Goal: Entertainment & Leisure: Browse casually

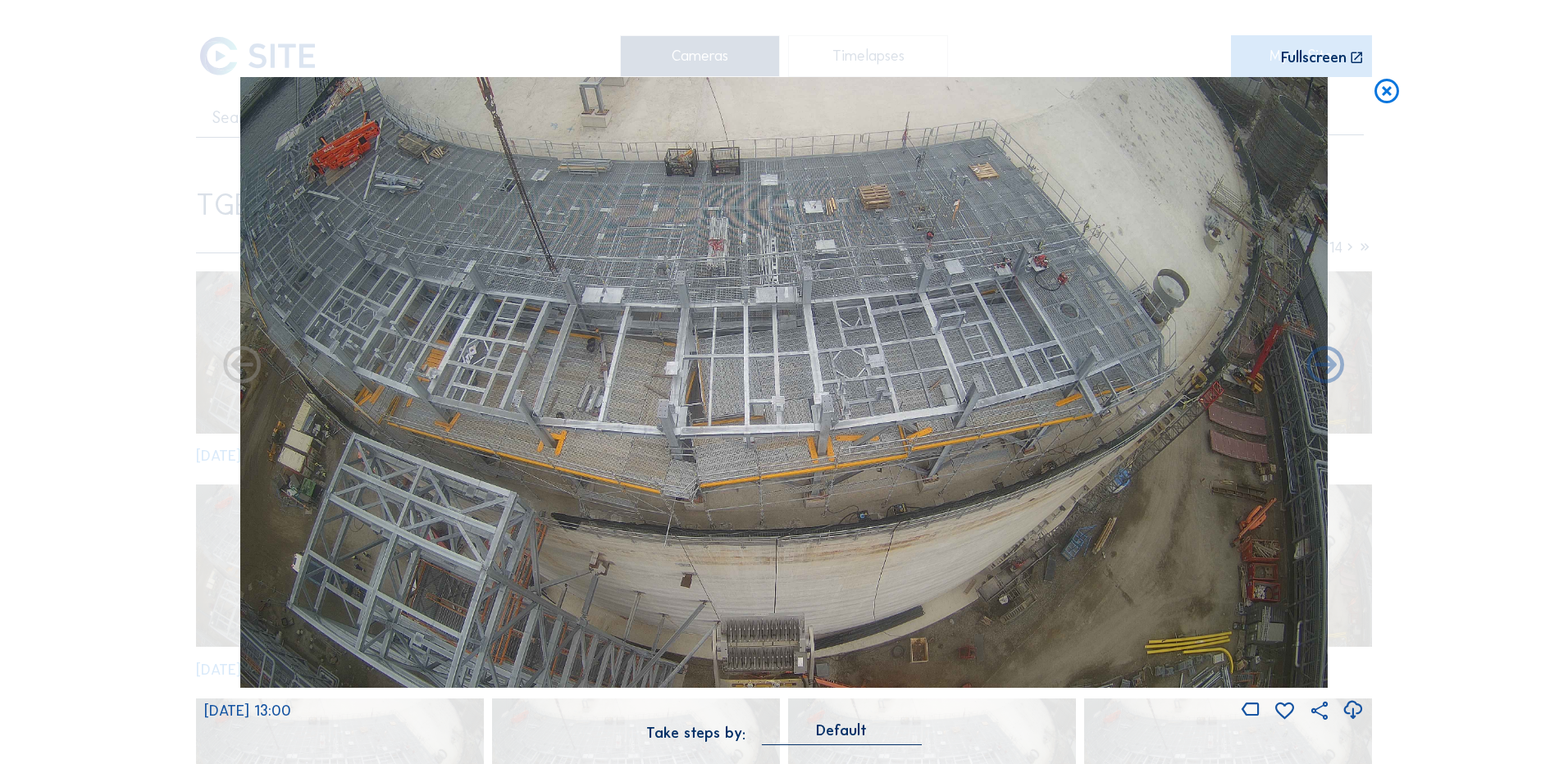
click at [94, 398] on div "Scroll to travel through time | Press 'Alt' Button + Scroll to Zoom | Click and…" at bounding box center [784, 382] width 1568 height 764
click at [1384, 92] on icon at bounding box center [1387, 92] width 30 height 31
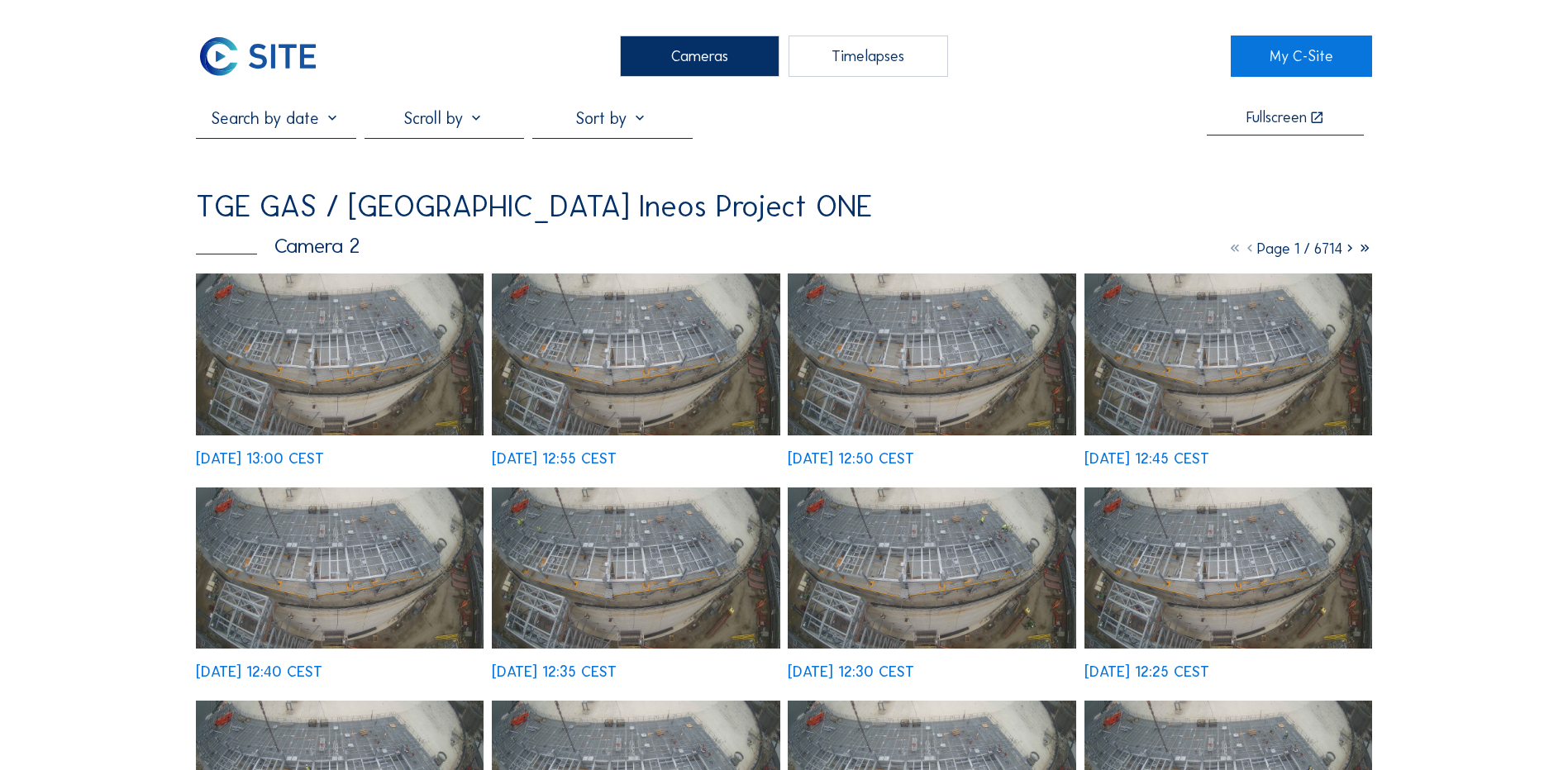
click at [697, 55] on div "Cameras" at bounding box center [699, 55] width 159 height 41
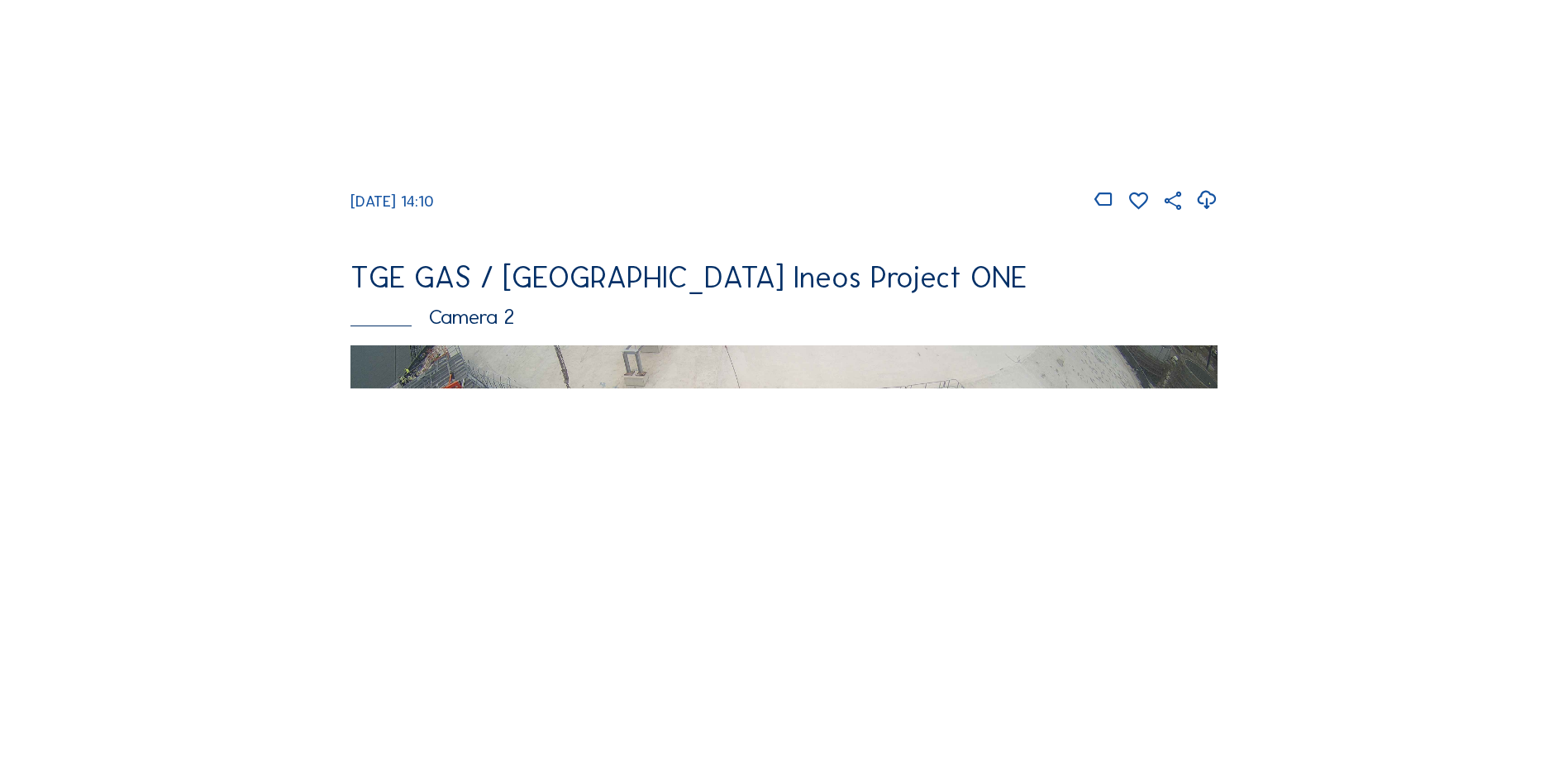
scroll to position [578, 0]
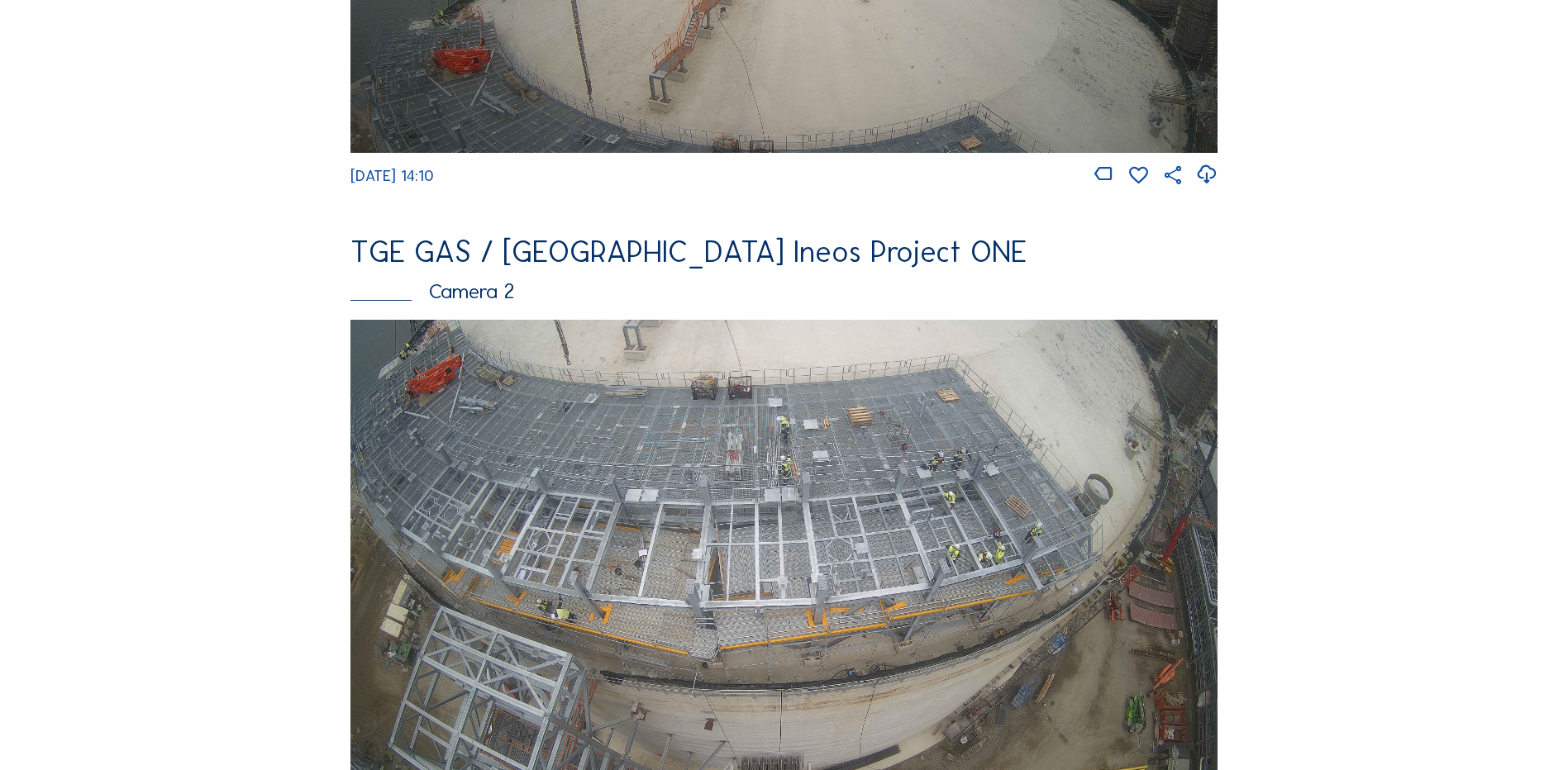
click at [822, 480] on img at bounding box center [784, 563] width 867 height 488
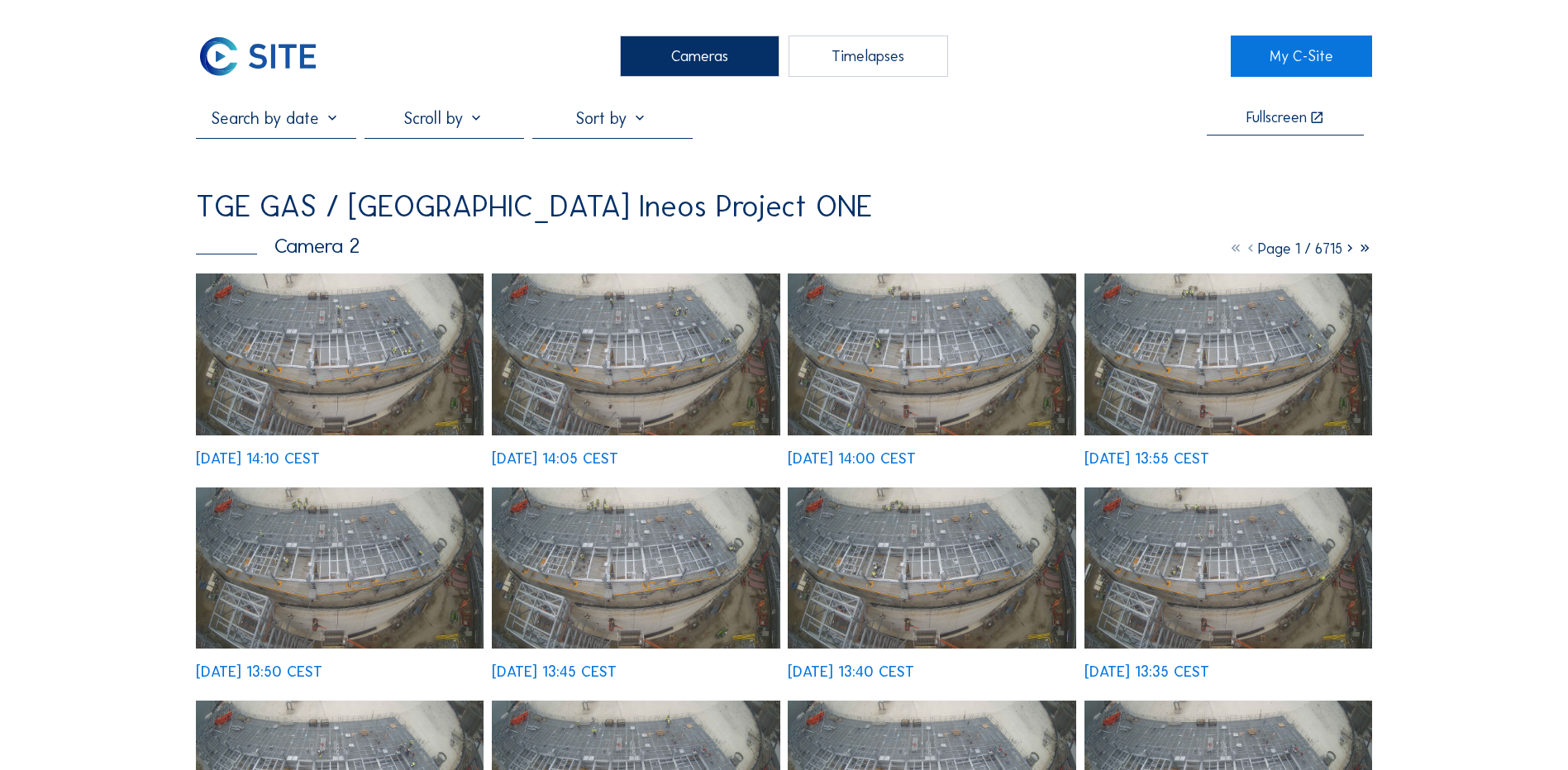
click at [353, 354] on img at bounding box center [340, 355] width 288 height 162
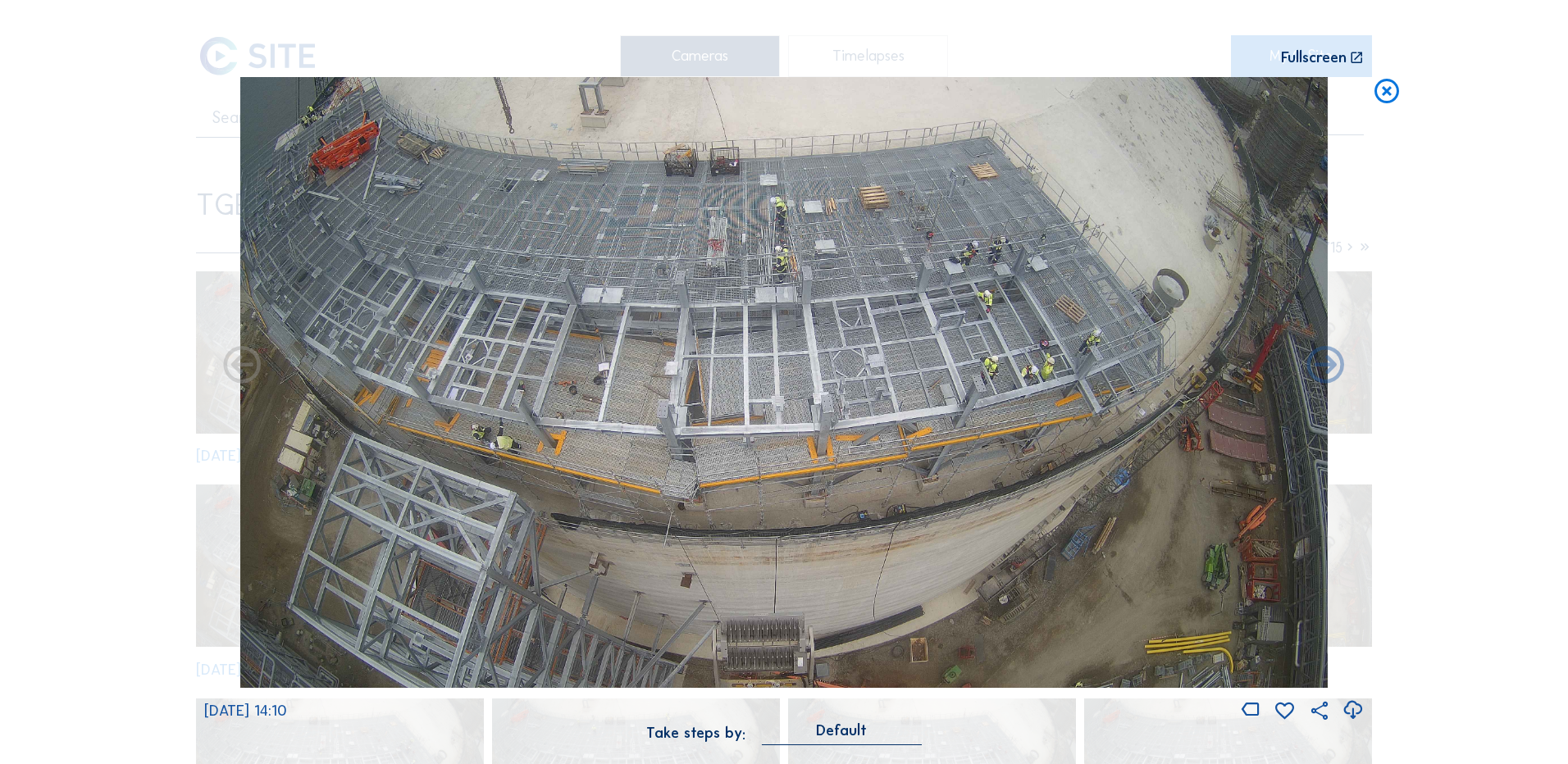
click at [1357, 709] on icon at bounding box center [1352, 710] width 22 height 27
click at [168, 342] on div "Scroll to travel through time | Press 'Alt' Button + Scroll to Zoom | Click and…" at bounding box center [784, 382] width 1568 height 764
click at [1383, 91] on icon at bounding box center [1387, 92] width 30 height 31
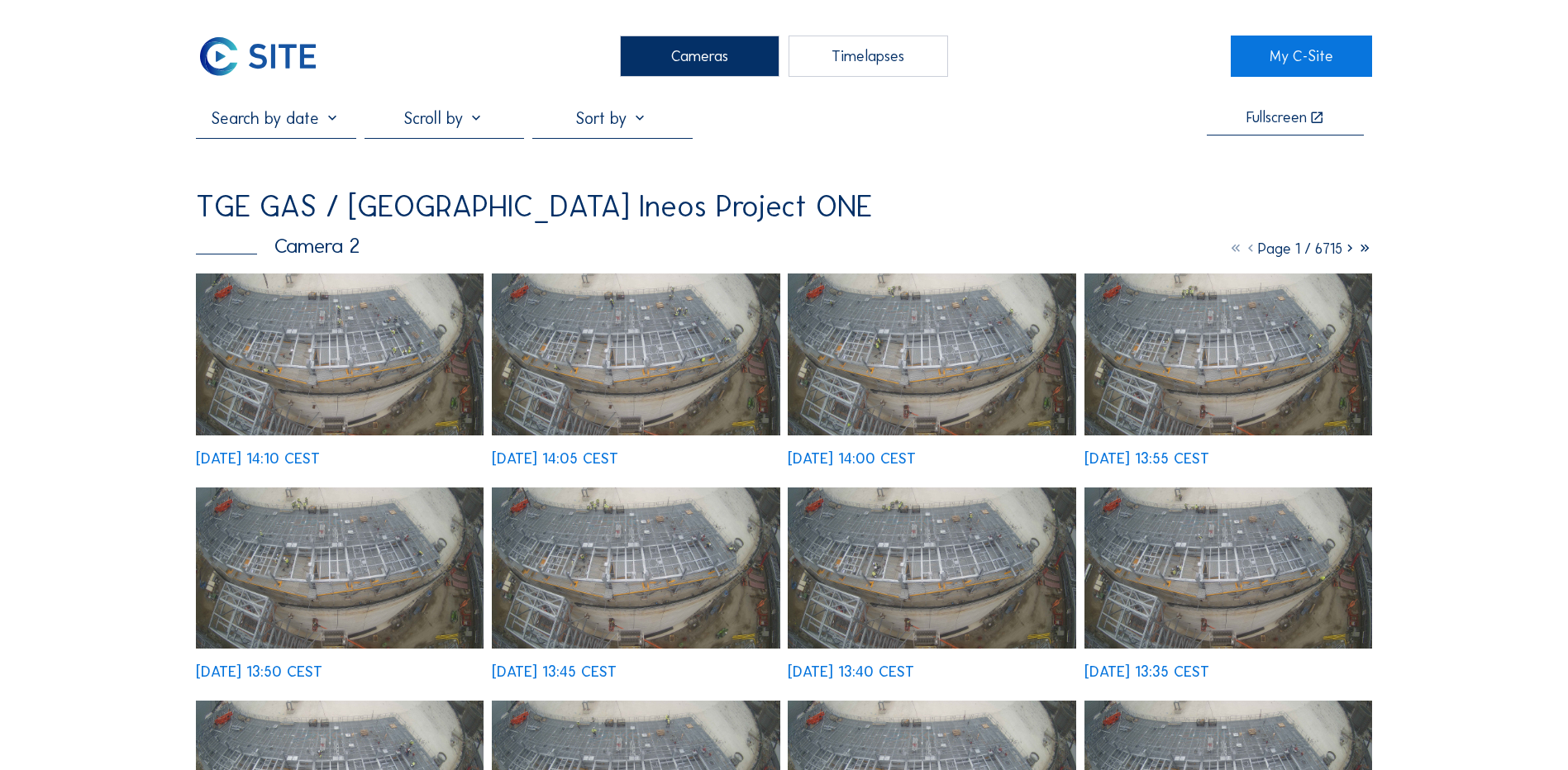
click at [659, 55] on div "Cameras" at bounding box center [699, 55] width 159 height 41
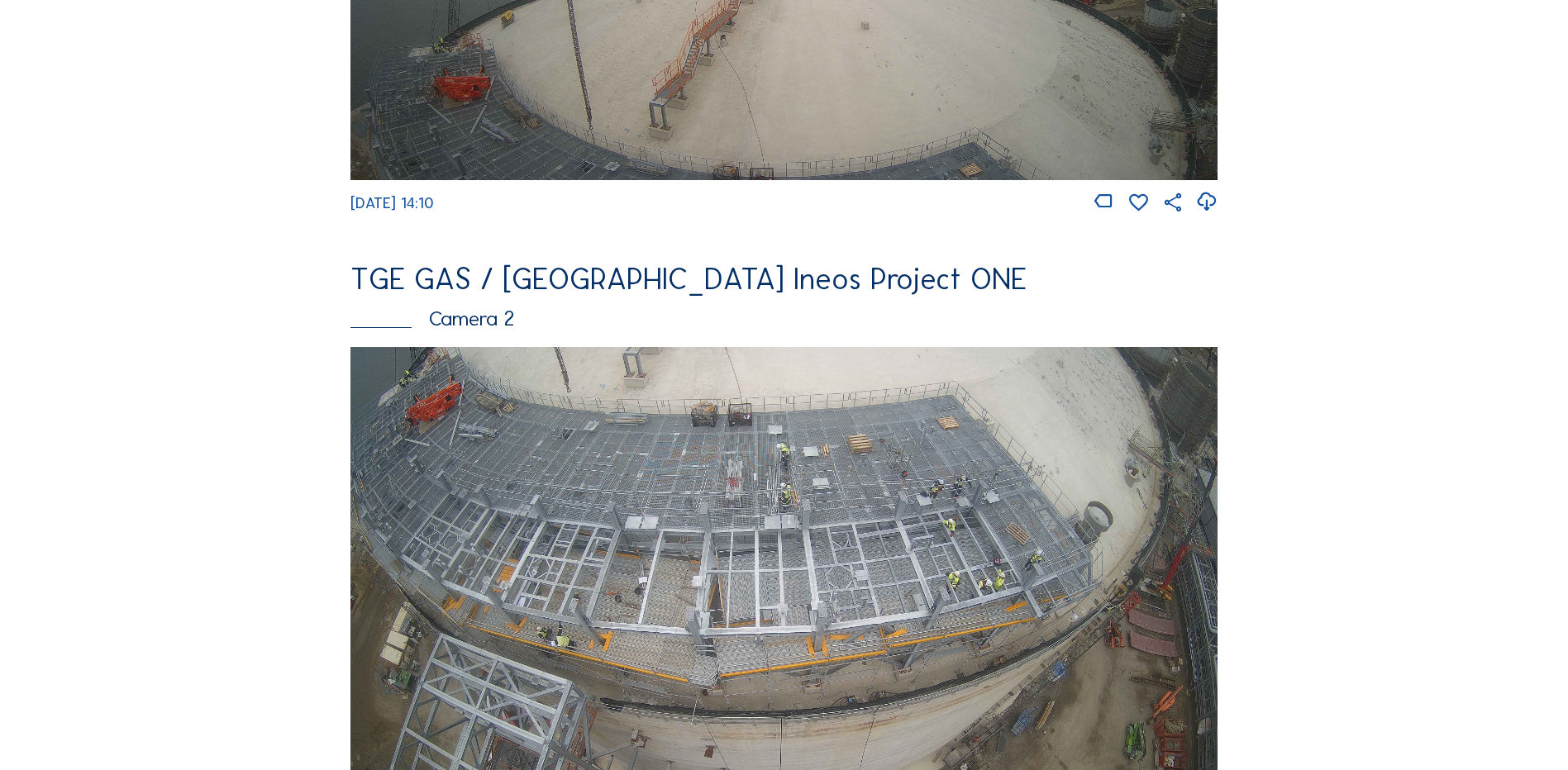
scroll to position [578, 0]
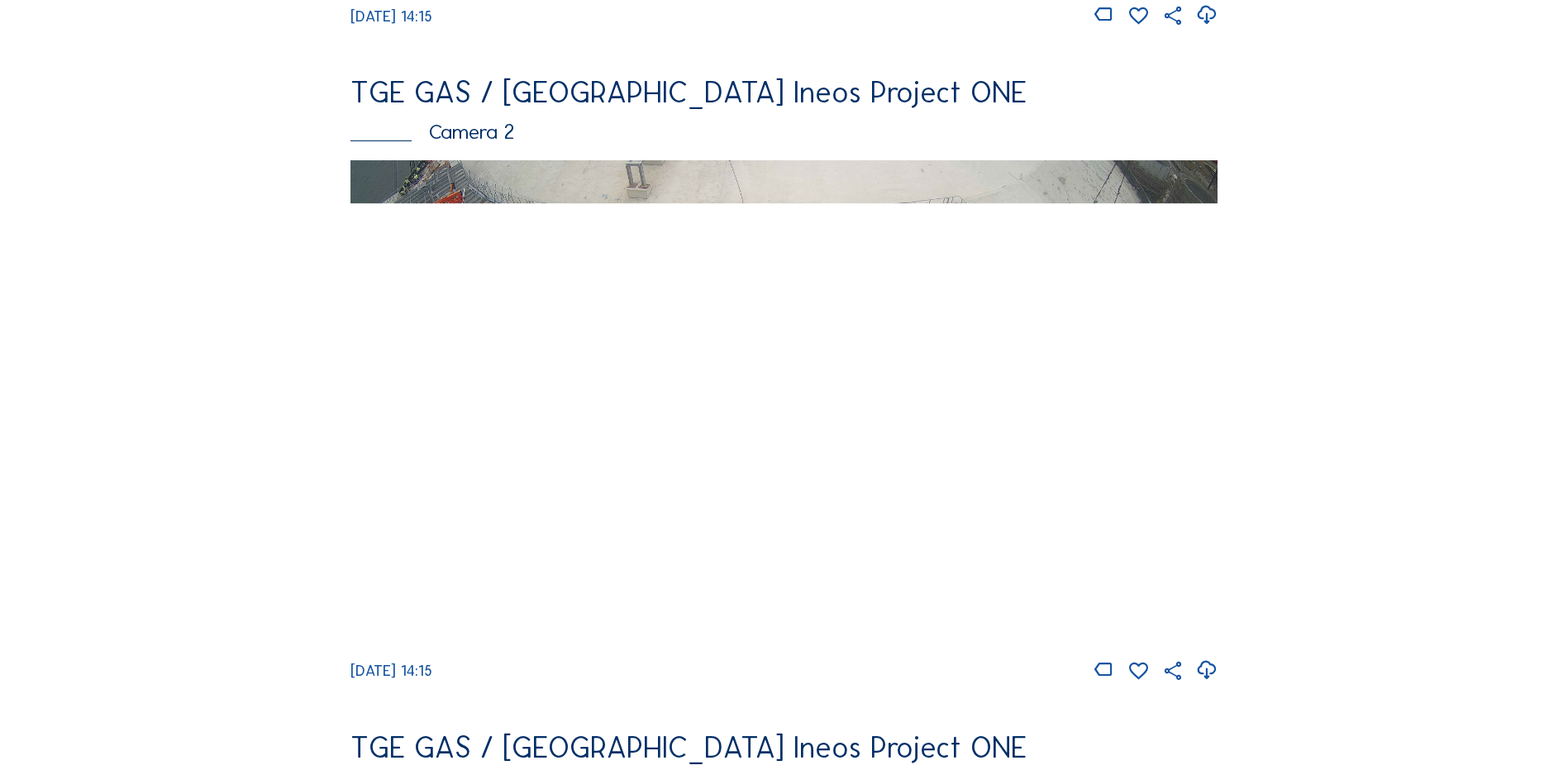
scroll to position [744, 0]
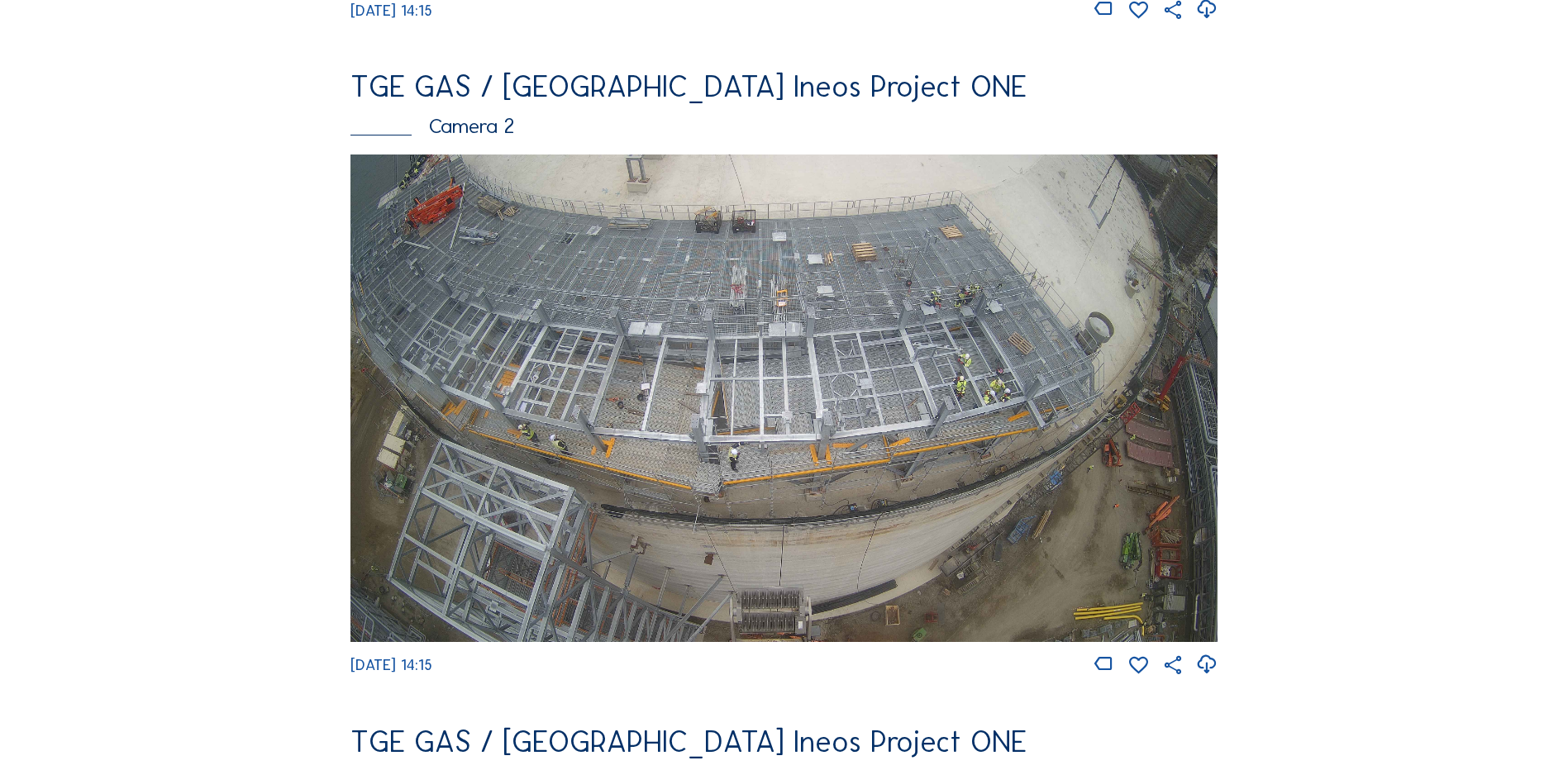
click at [817, 368] on img at bounding box center [784, 399] width 867 height 488
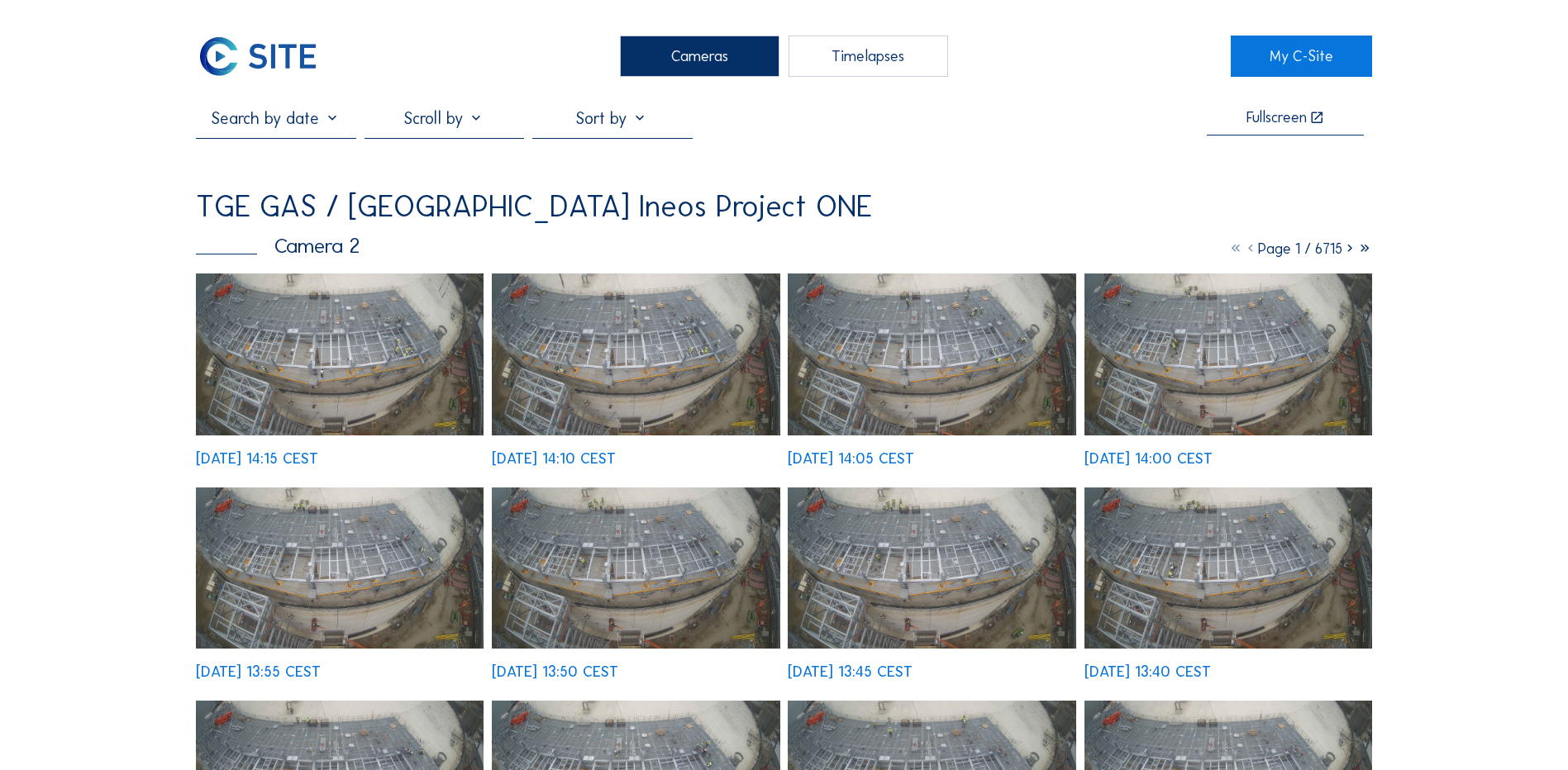
click at [378, 330] on img at bounding box center [340, 355] width 288 height 162
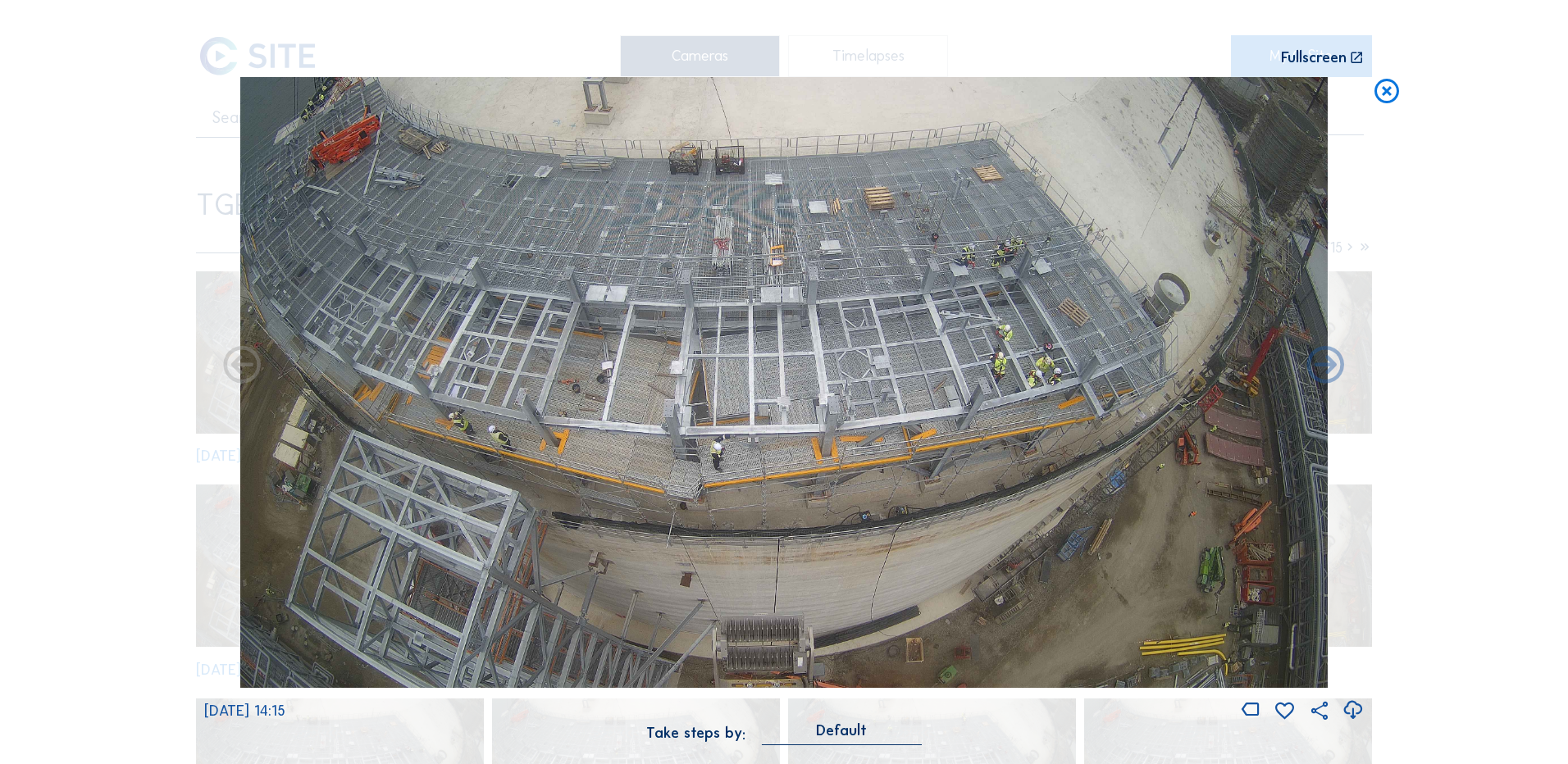
click at [1354, 712] on icon at bounding box center [1352, 710] width 22 height 27
drag, startPoint x: 73, startPoint y: 341, endPoint x: 160, endPoint y: 328, distance: 88.0
click at [73, 341] on div "Scroll to travel through time | Press 'Alt' Button + Scroll to Zoom | Click and…" at bounding box center [784, 382] width 1568 height 764
click at [1394, 98] on icon at bounding box center [1387, 92] width 30 height 31
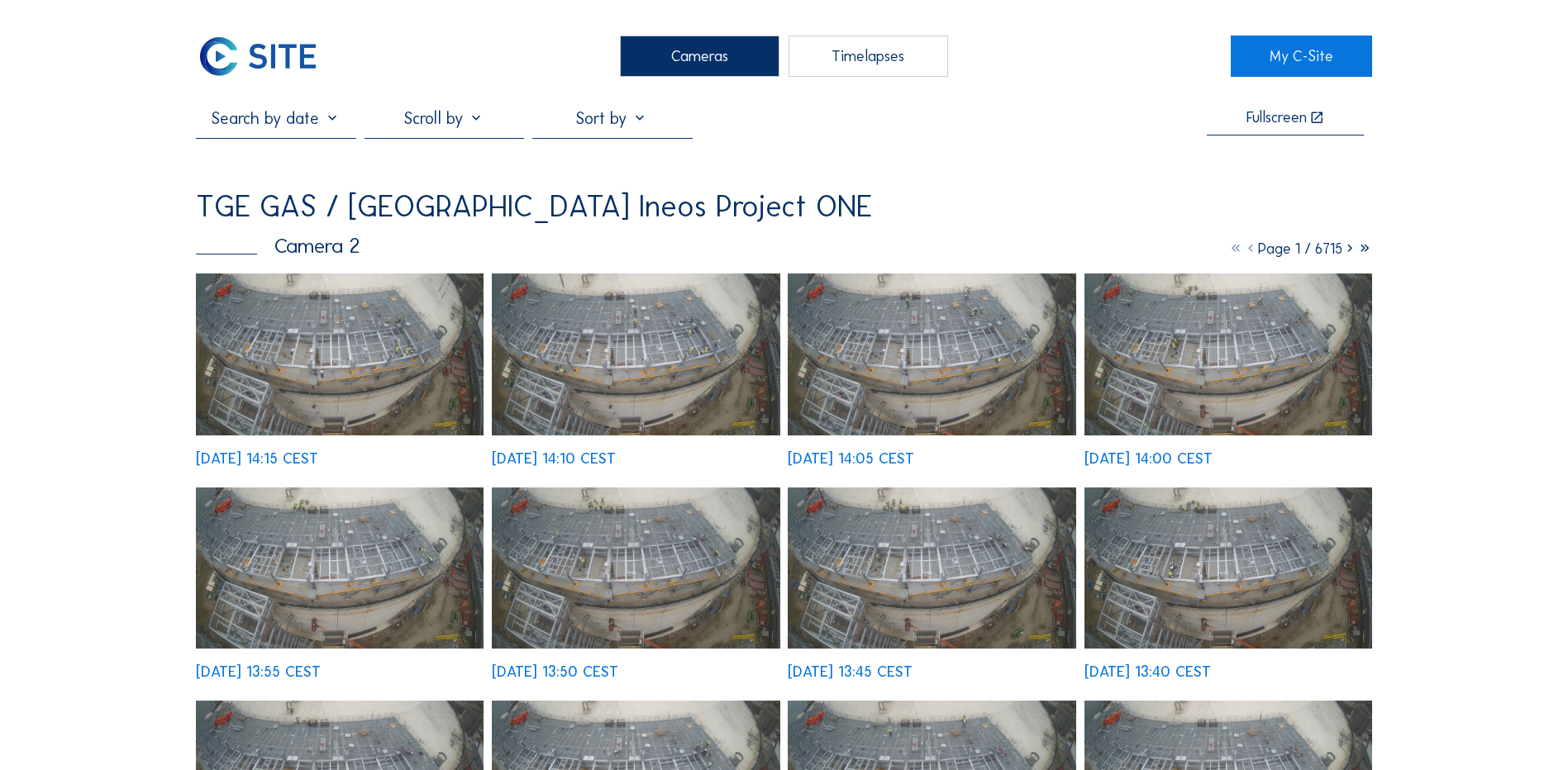
click at [716, 51] on div "Cameras" at bounding box center [699, 55] width 159 height 41
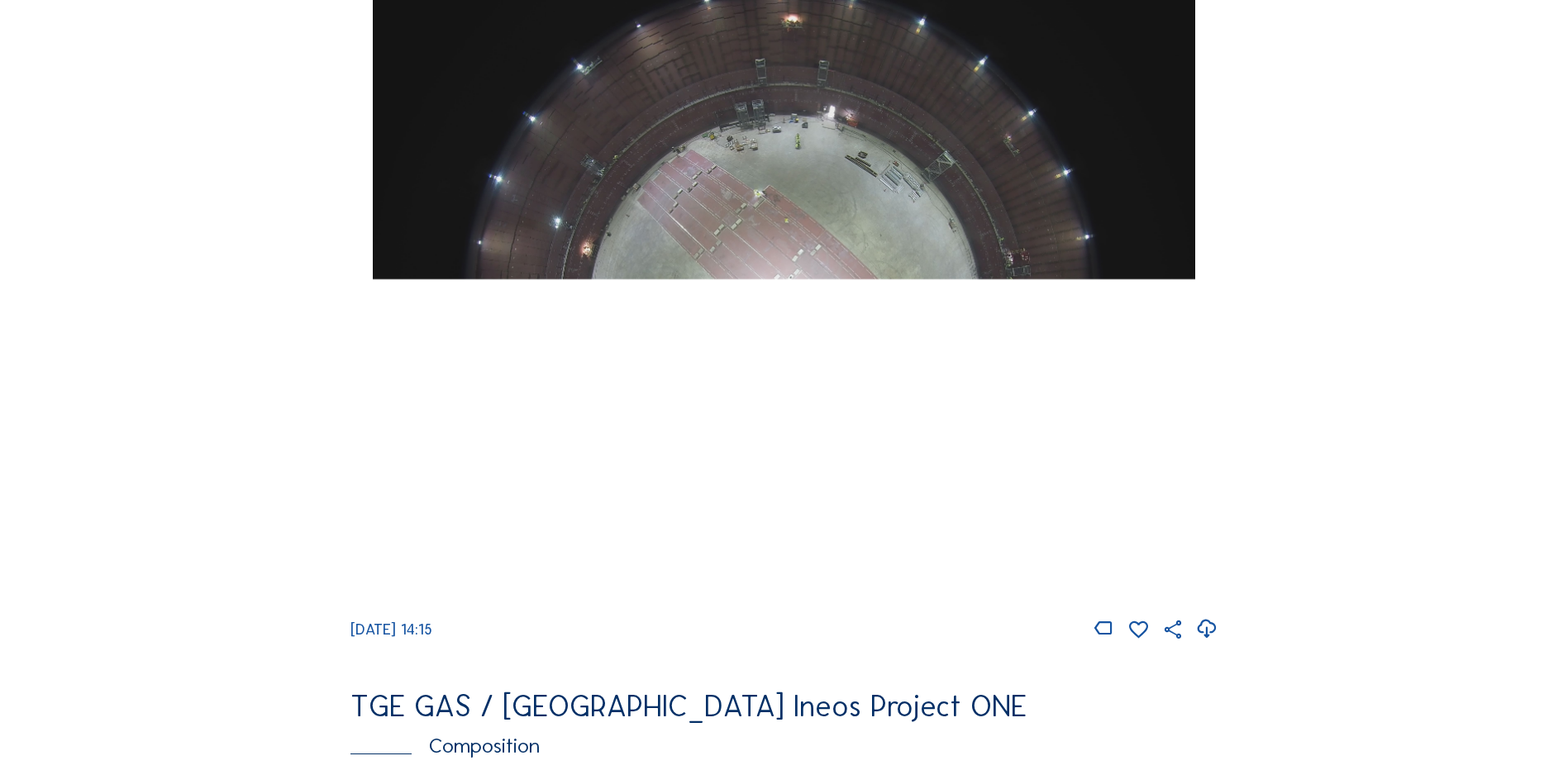
scroll to position [1570, 0]
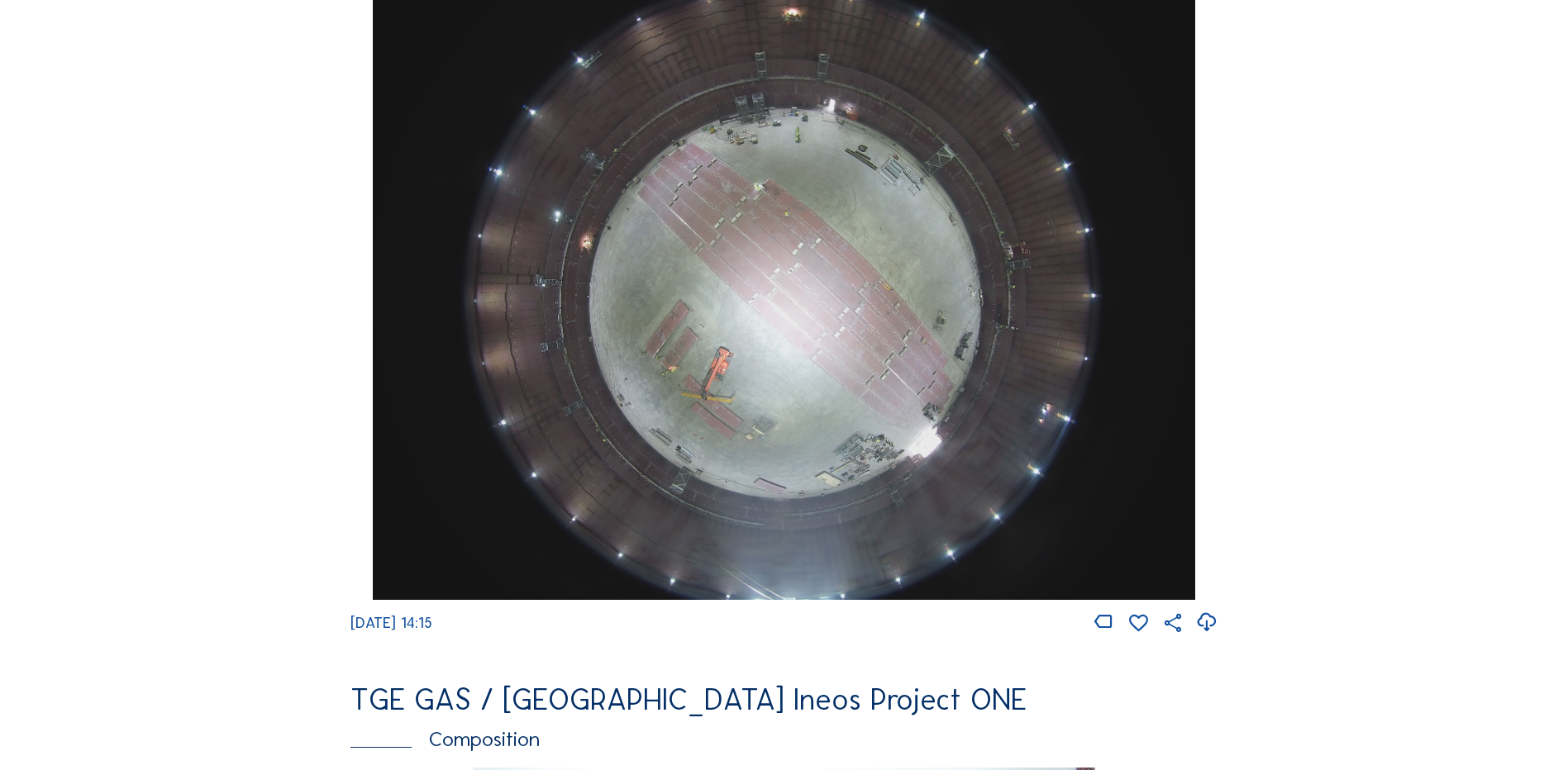
click at [781, 331] on img at bounding box center [783, 291] width 821 height 616
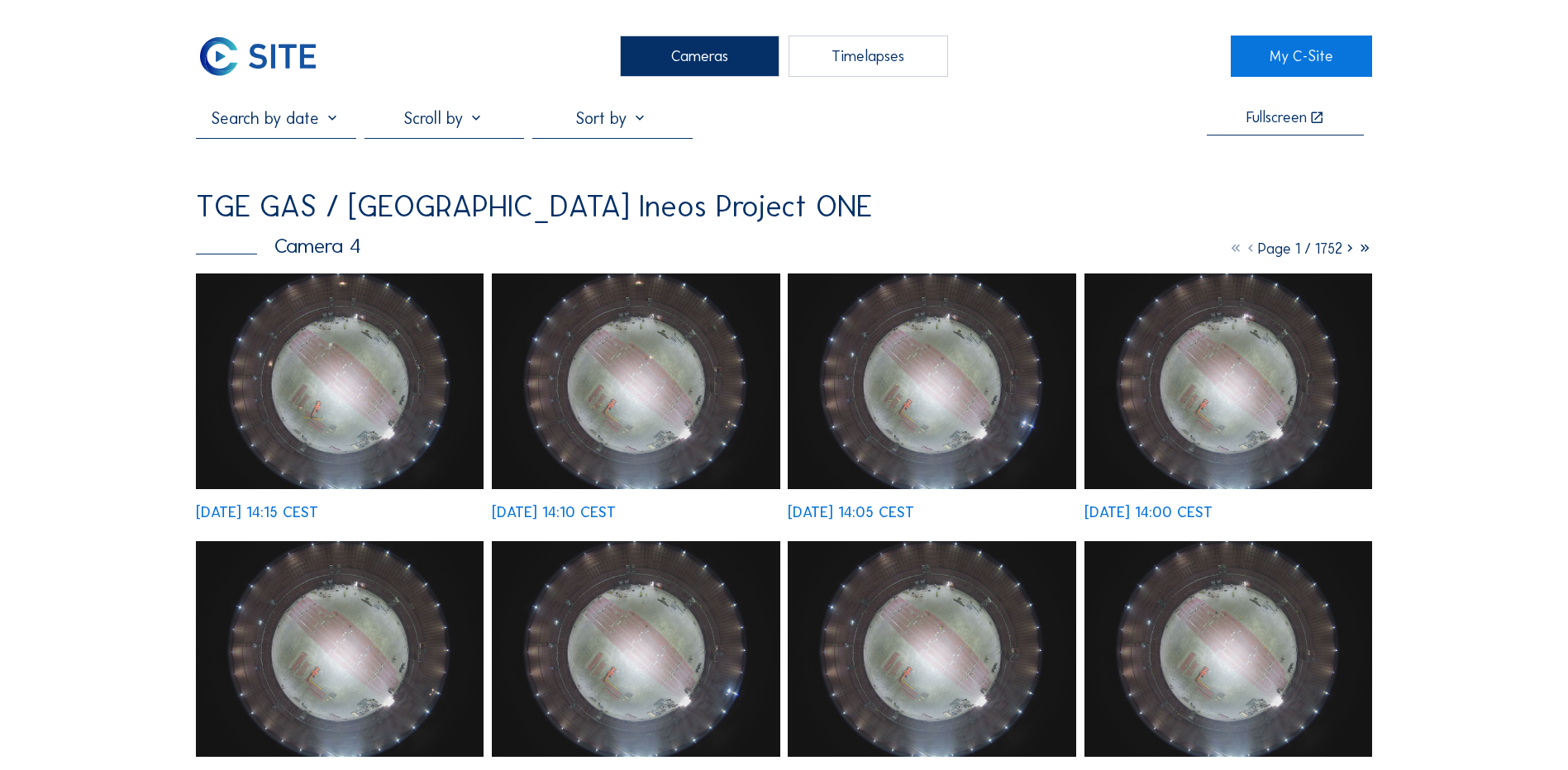
click at [345, 405] on img at bounding box center [340, 381] width 288 height 216
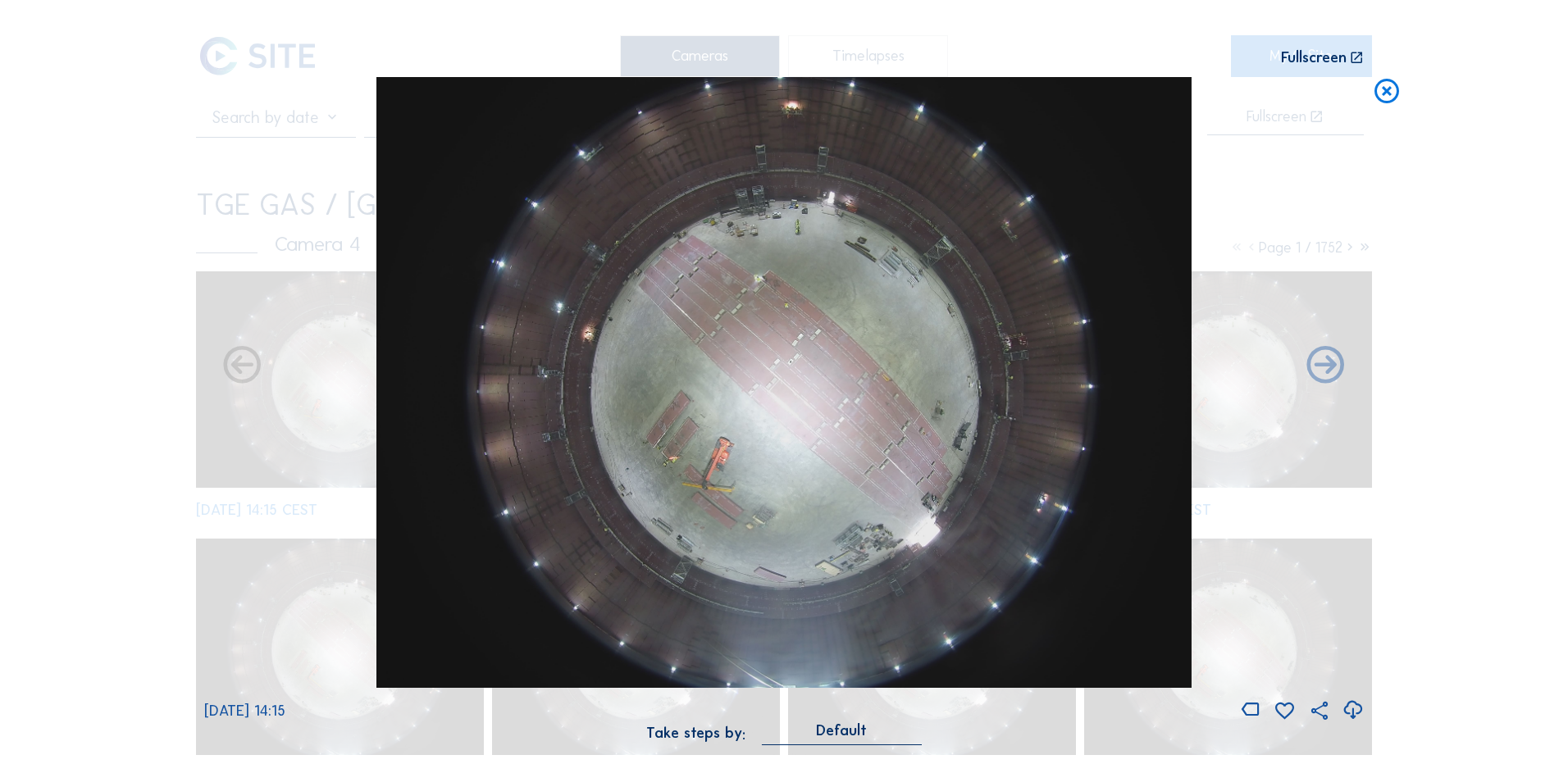
click at [1352, 710] on icon at bounding box center [1352, 710] width 22 height 27
click at [101, 308] on div "Scroll to travel through time | Press 'Alt' Button + Scroll to Zoom | Click and…" at bounding box center [784, 382] width 1568 height 764
click at [1391, 99] on icon at bounding box center [1387, 92] width 30 height 31
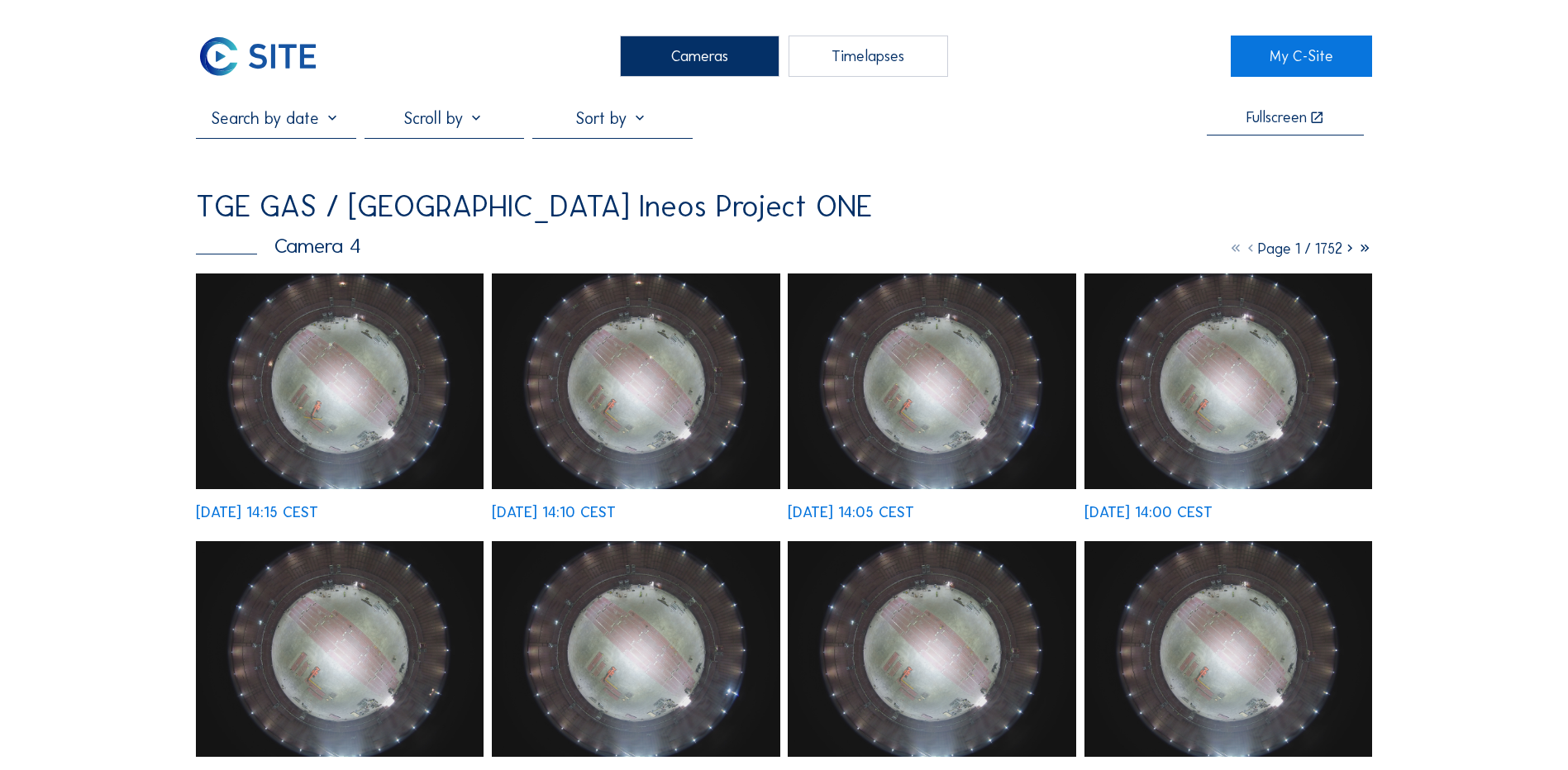
click at [659, 53] on div "Cameras" at bounding box center [699, 55] width 159 height 41
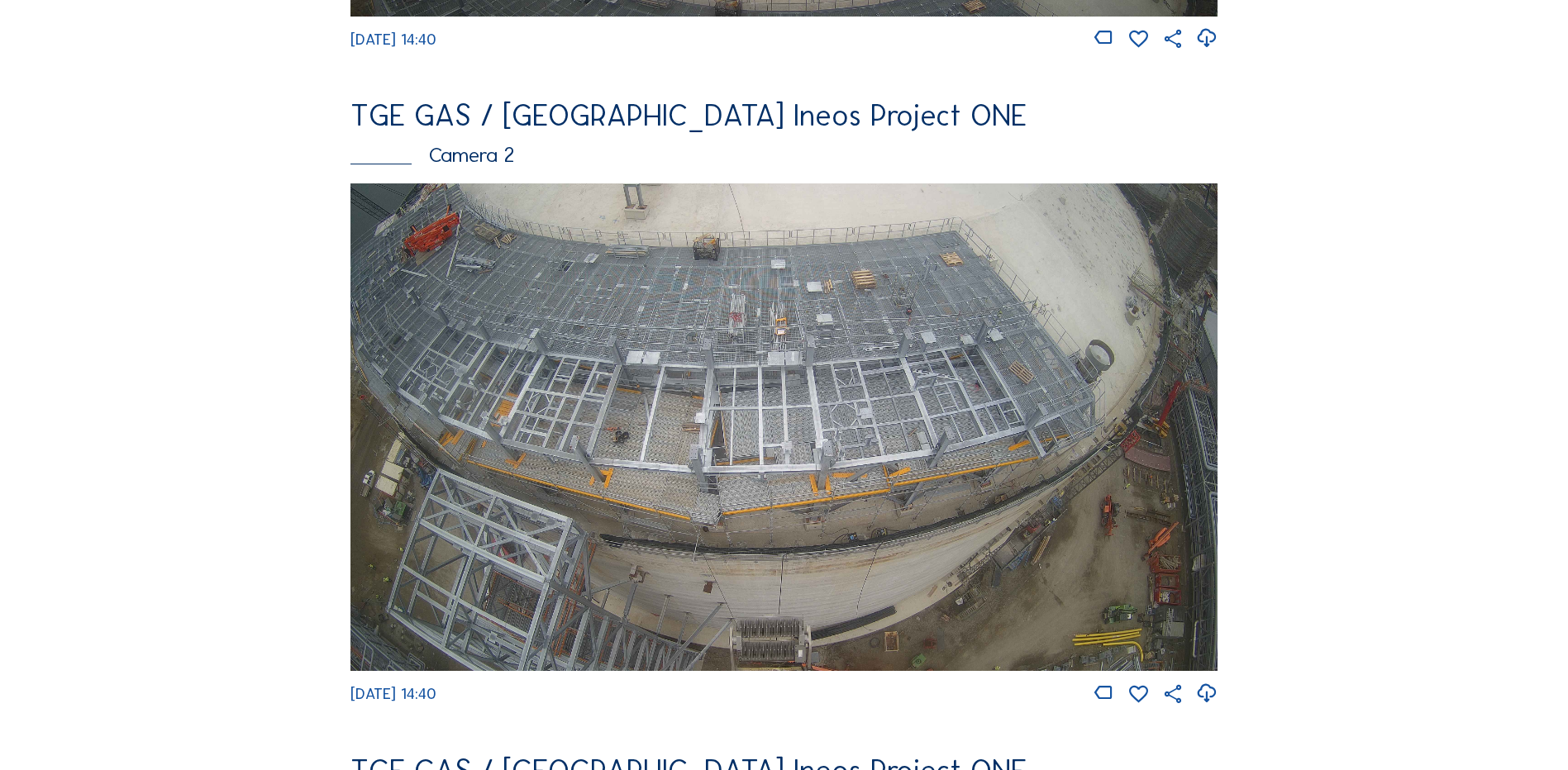
scroll to position [744, 0]
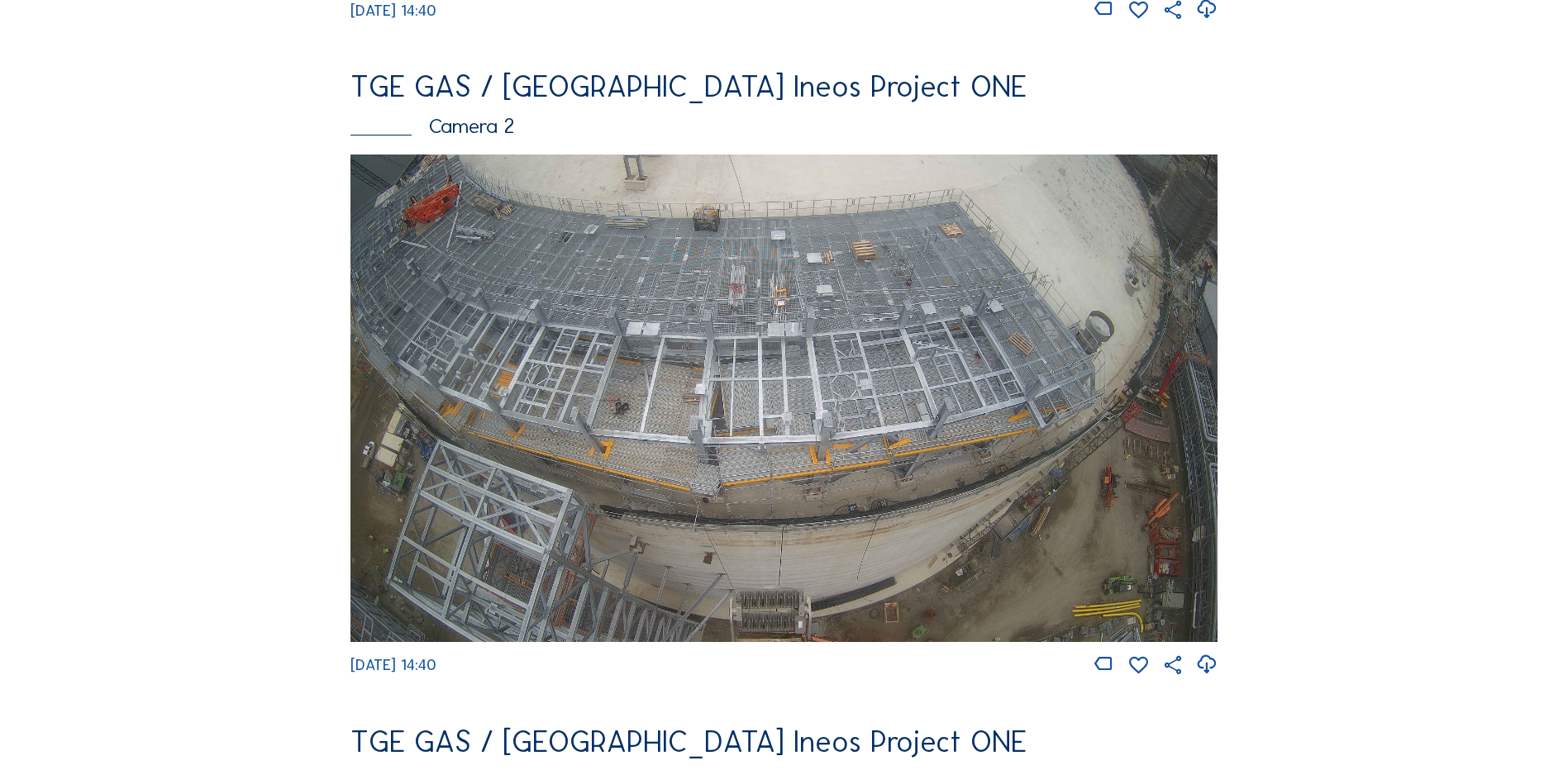
click at [777, 361] on img at bounding box center [784, 399] width 867 height 488
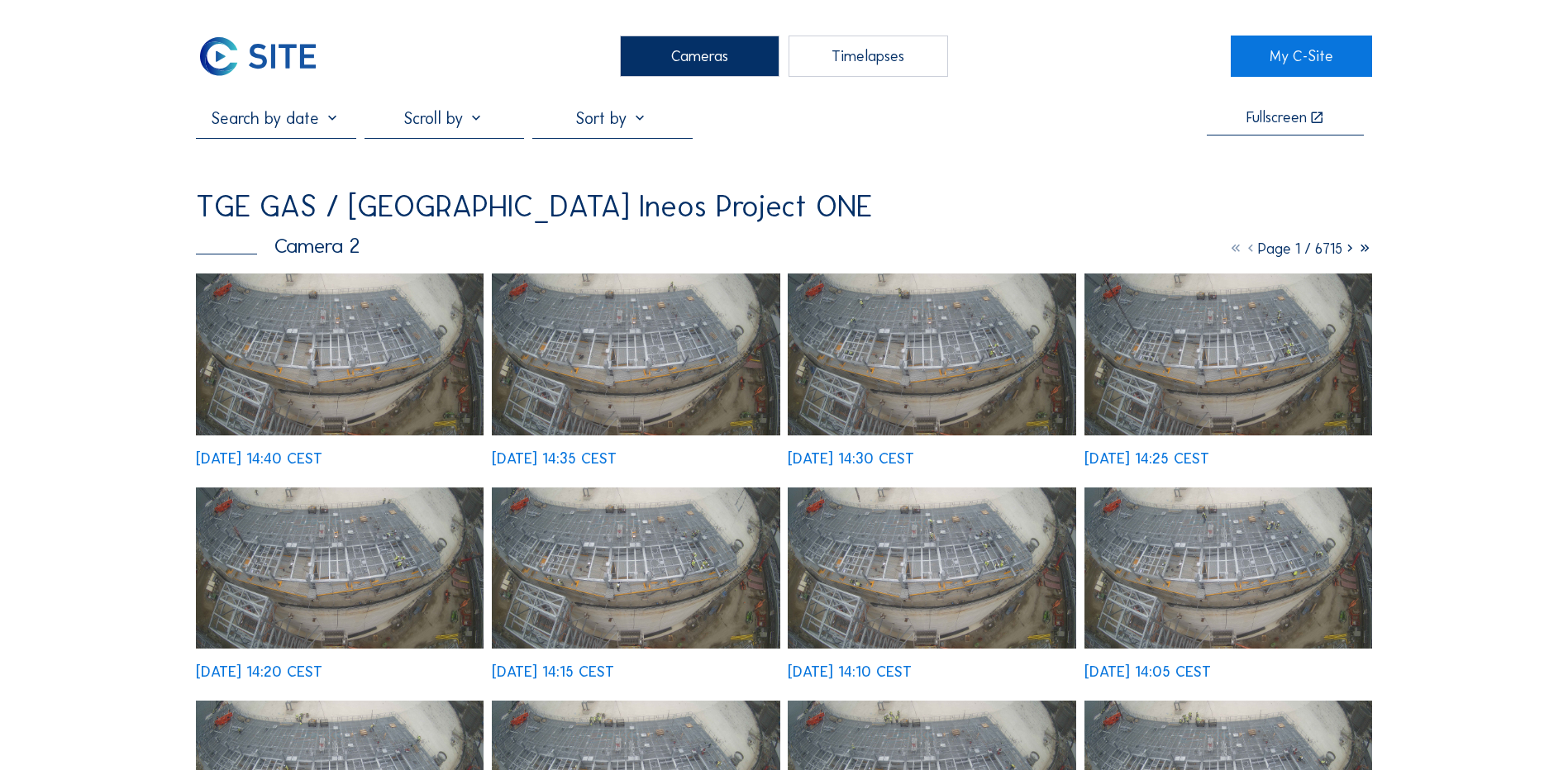
click at [352, 357] on img at bounding box center [340, 355] width 288 height 162
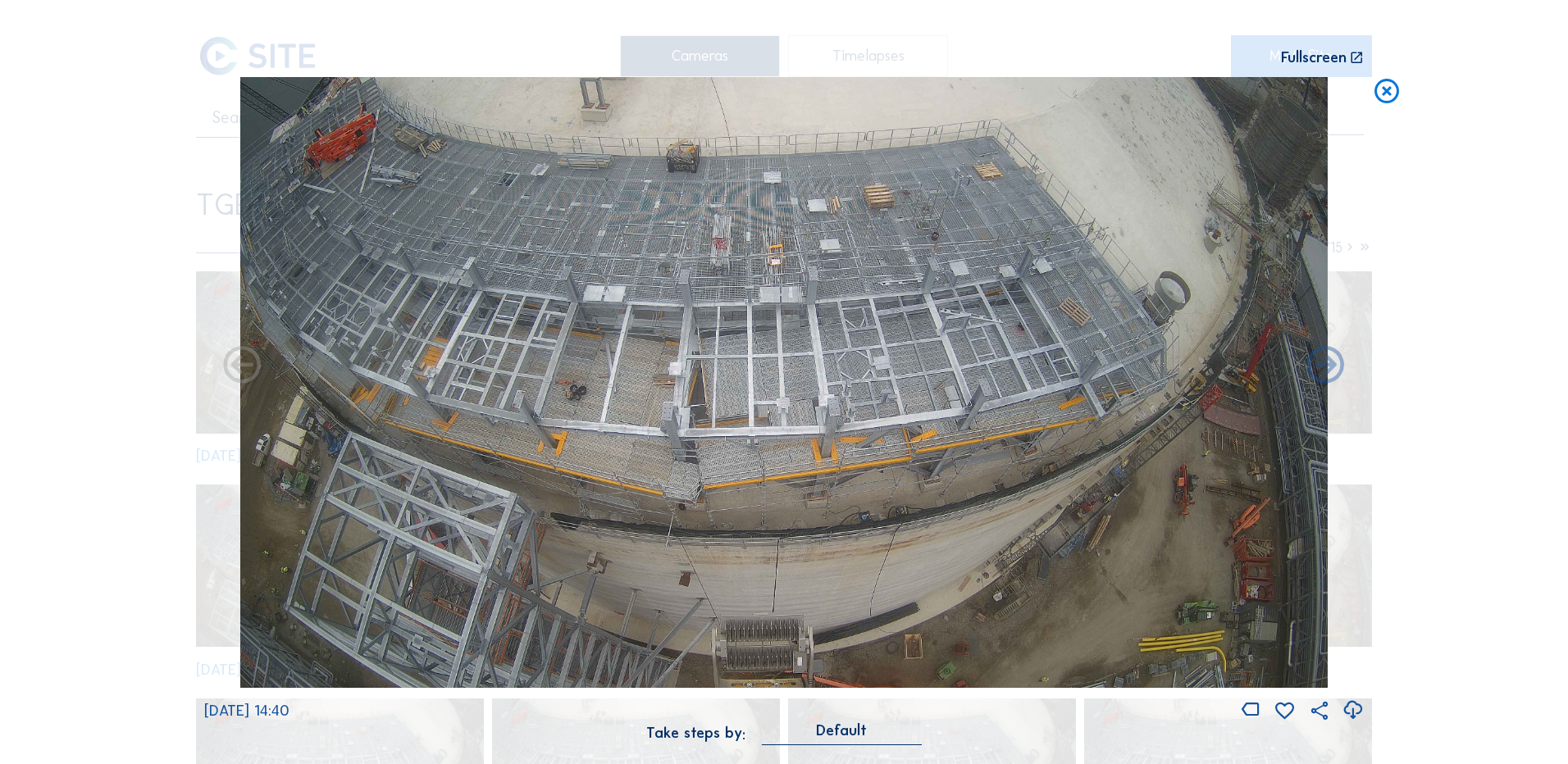
click at [1356, 711] on icon at bounding box center [1352, 710] width 22 height 27
click at [1549, 221] on div "Scroll to travel through time | Press 'Alt' Button + Scroll to Zoom | Click and…" at bounding box center [784, 382] width 1568 height 764
click at [1387, 91] on icon at bounding box center [1387, 92] width 30 height 31
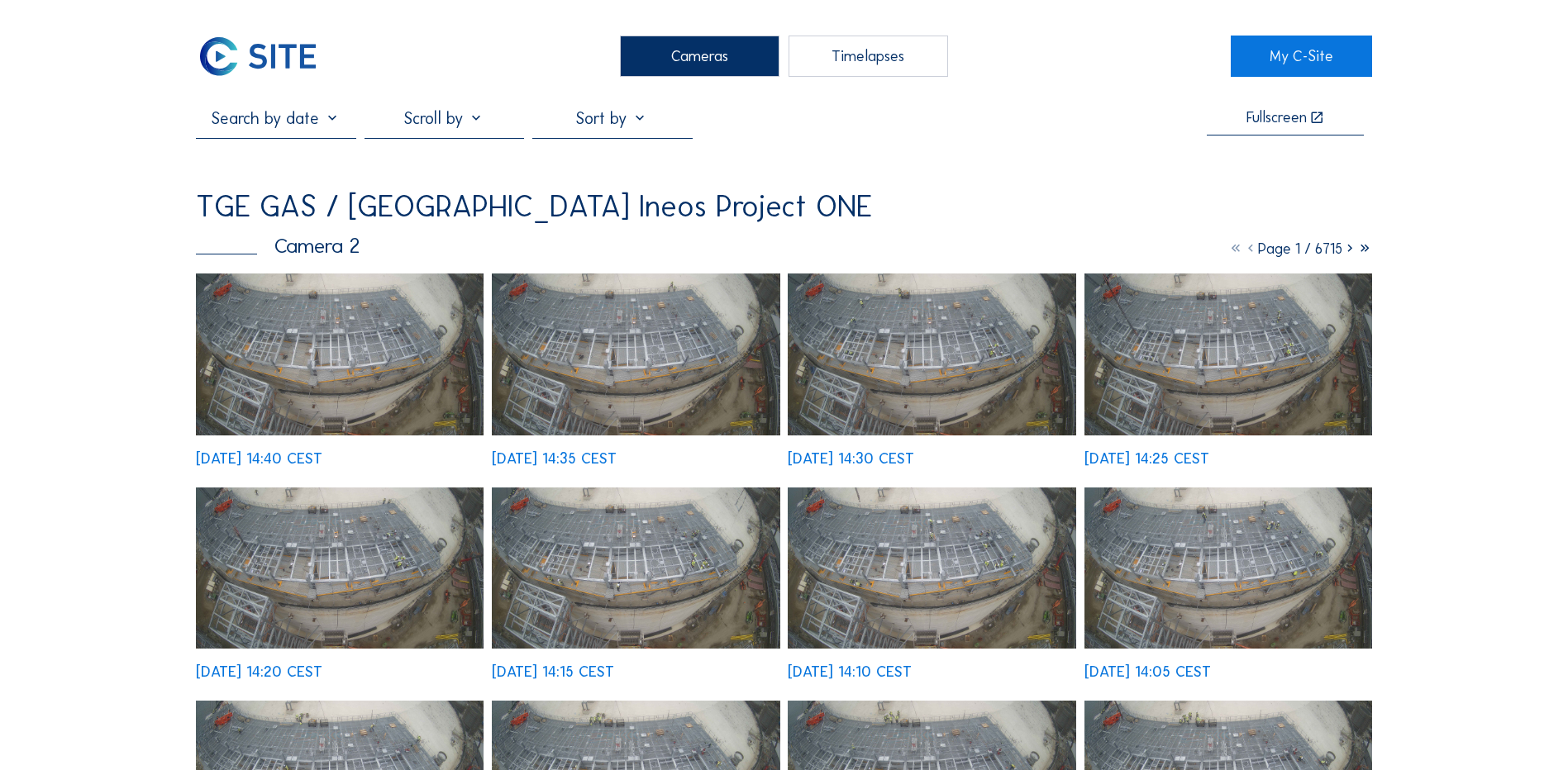
click at [697, 57] on div "Cameras" at bounding box center [699, 55] width 159 height 41
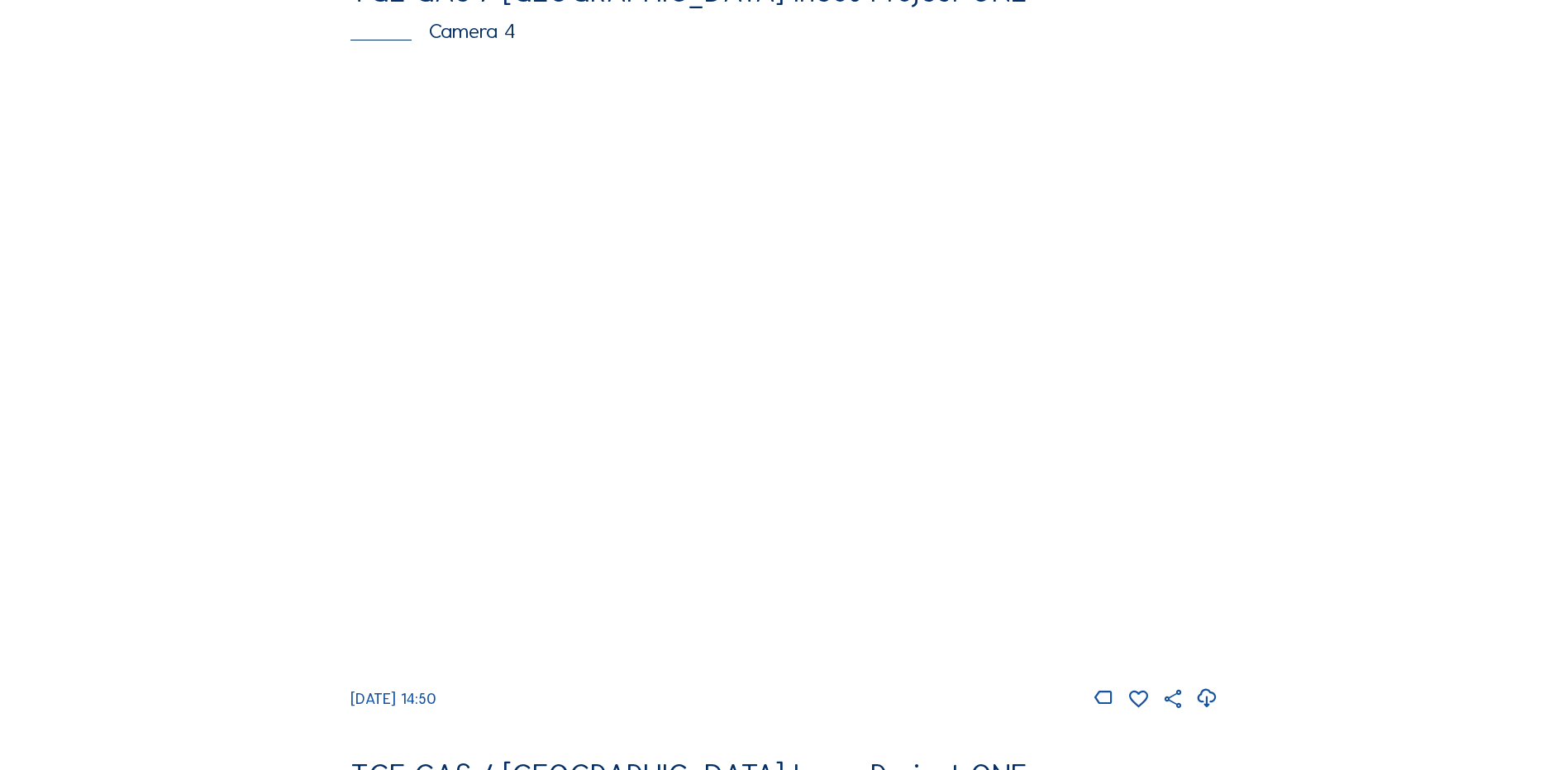
scroll to position [1487, 0]
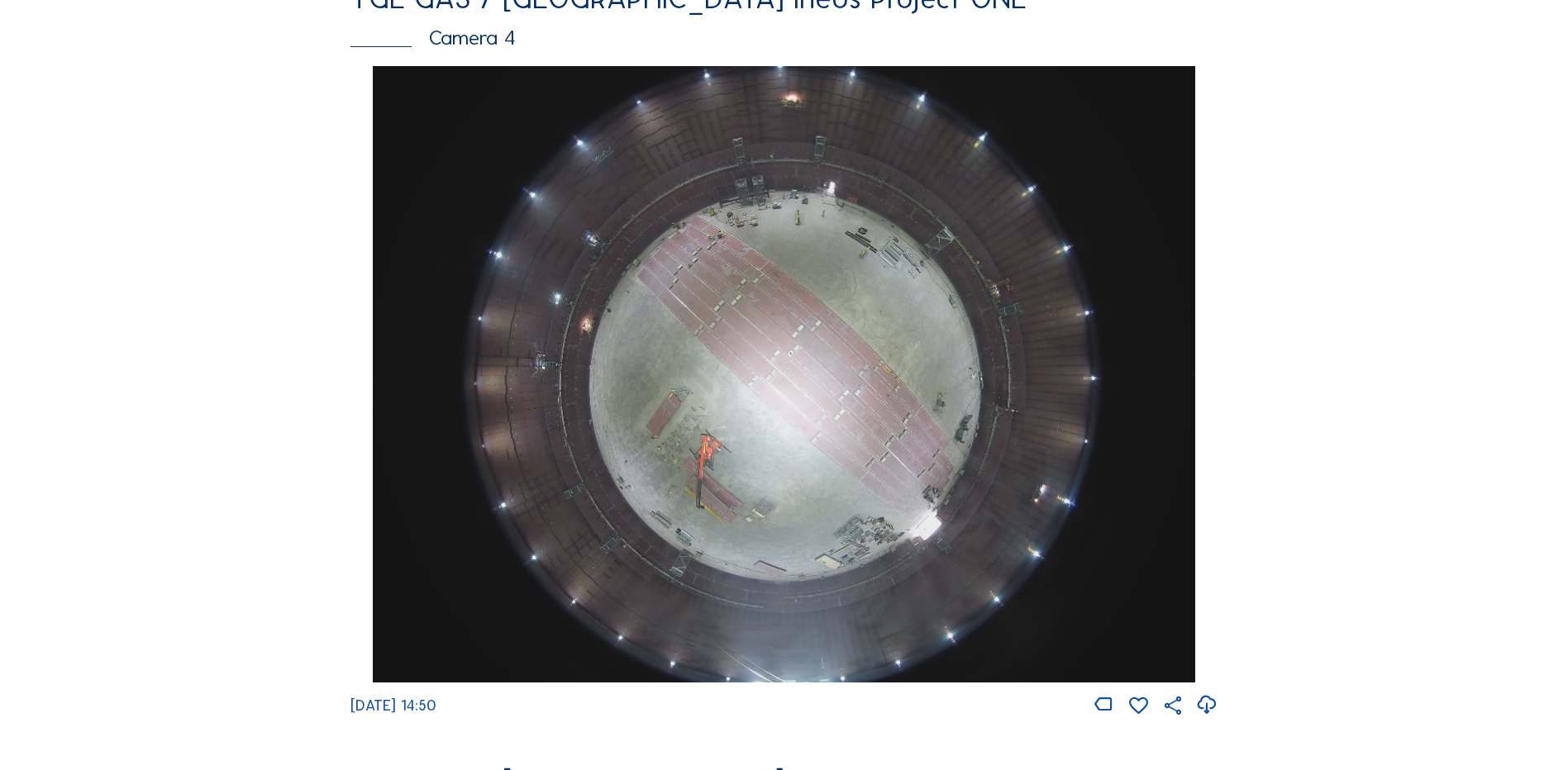
click at [716, 336] on img at bounding box center [783, 374] width 821 height 616
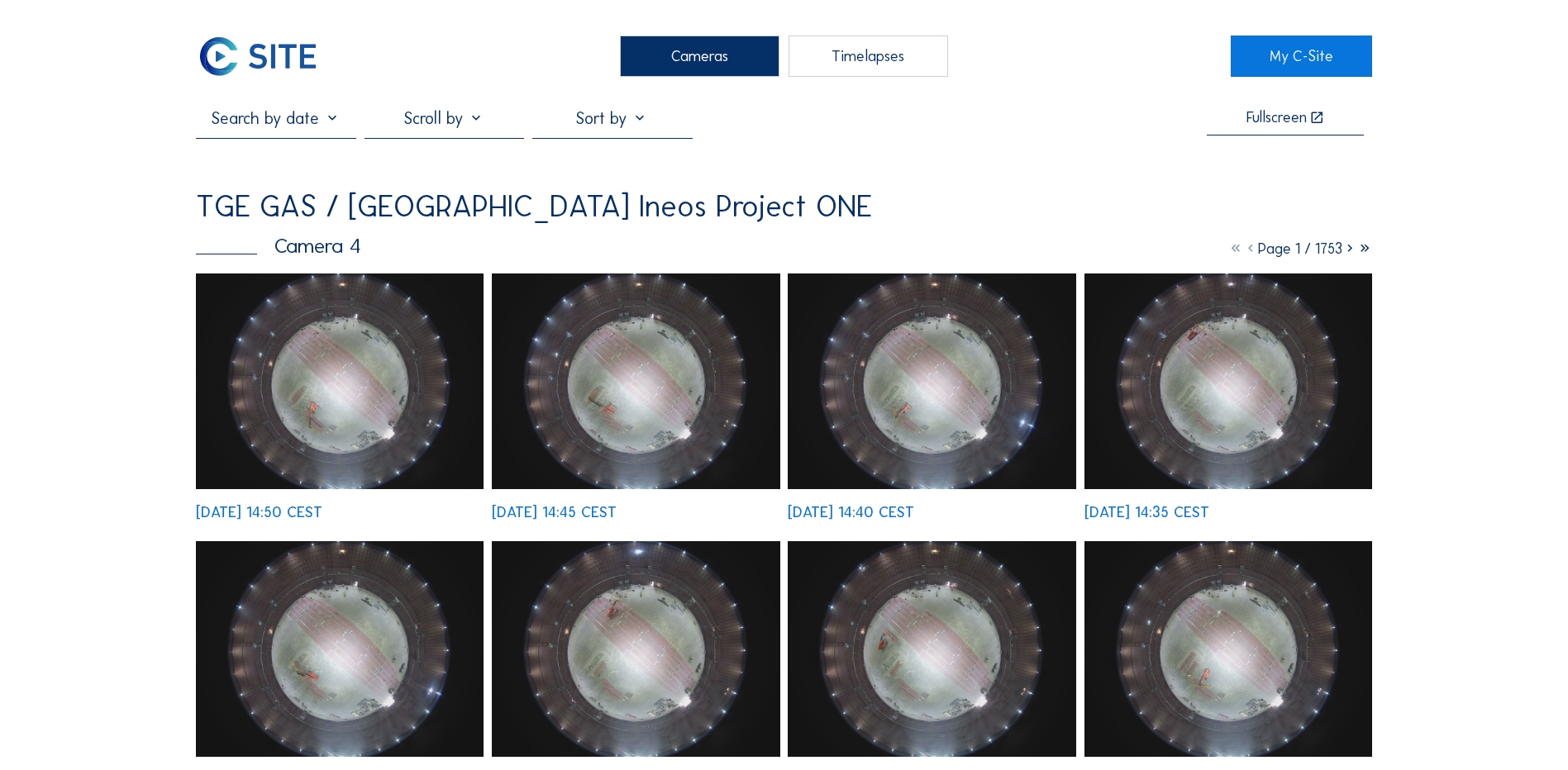
click at [307, 341] on img at bounding box center [340, 381] width 288 height 216
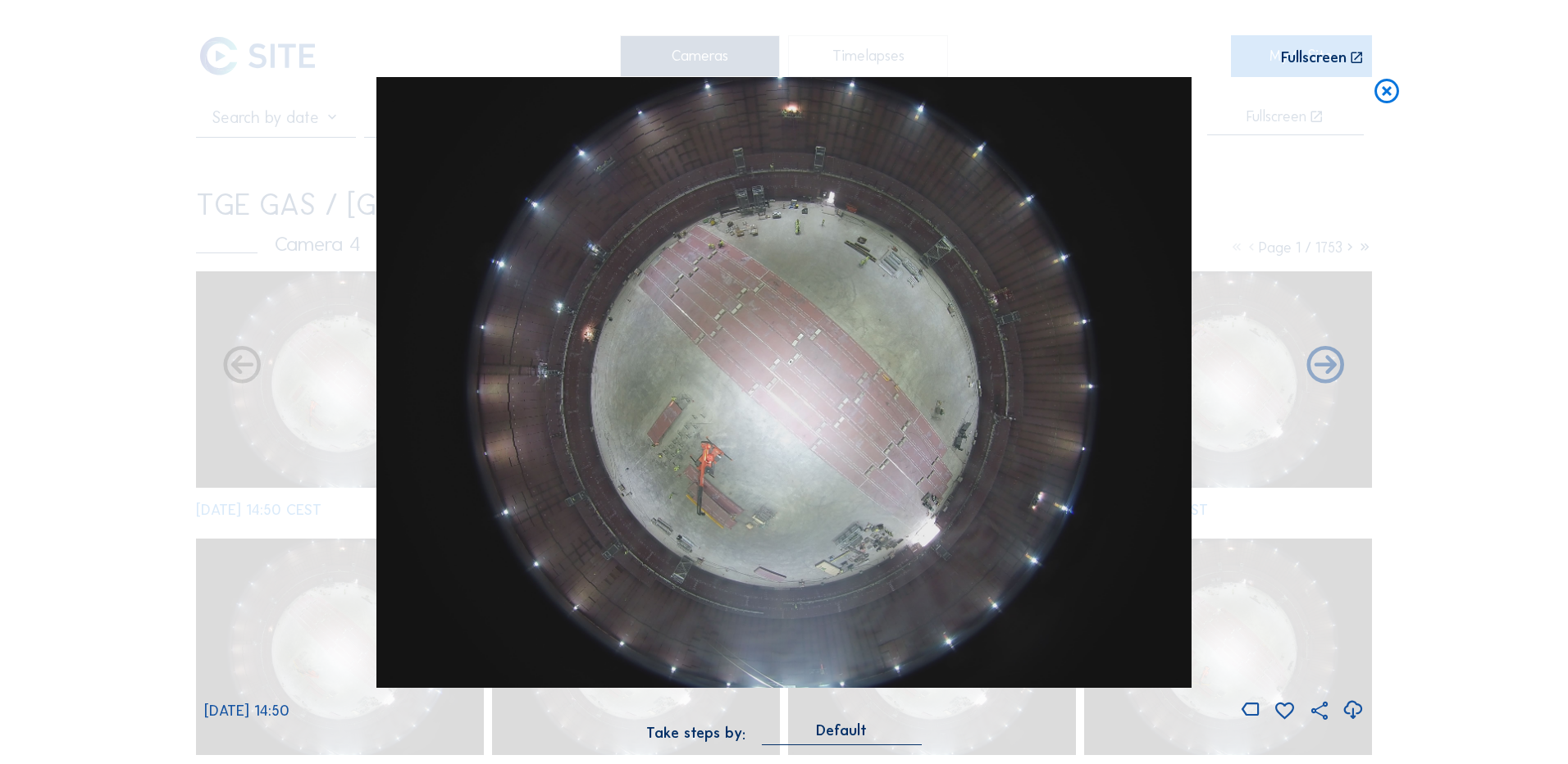
click at [1352, 712] on icon at bounding box center [1352, 710] width 22 height 27
click at [128, 254] on div "Scroll to travel through time | Press 'Alt' Button + Scroll to Zoom | Click and…" at bounding box center [784, 382] width 1568 height 764
click at [1387, 91] on icon at bounding box center [1387, 92] width 30 height 31
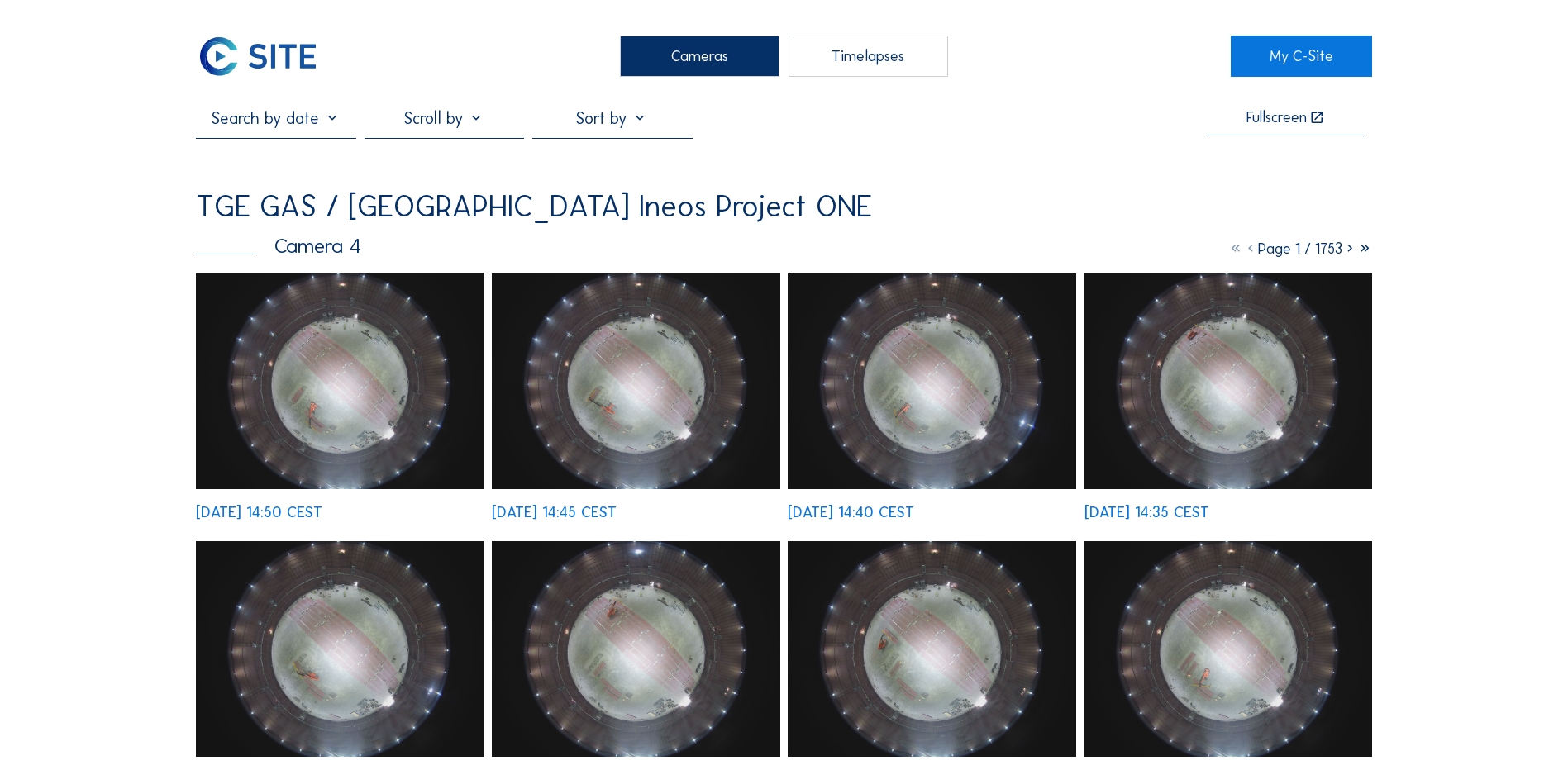
click at [692, 57] on div "Cameras" at bounding box center [699, 55] width 159 height 41
